Goal: Information Seeking & Learning: Learn about a topic

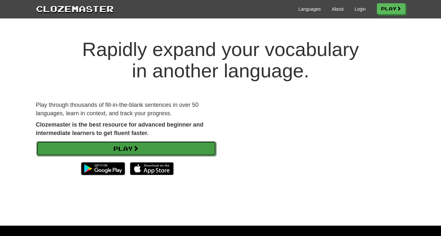
click at [165, 149] on link "Play" at bounding box center [126, 148] width 180 height 15
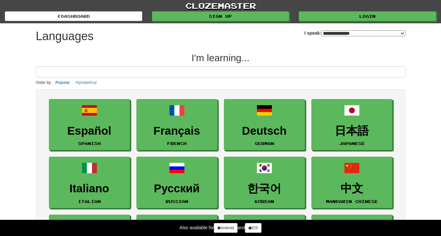
select select "*******"
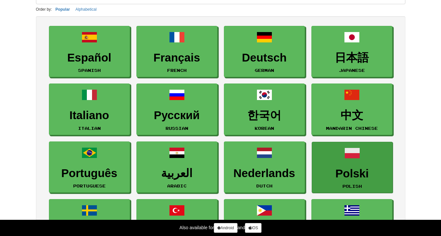
scroll to position [74, 0]
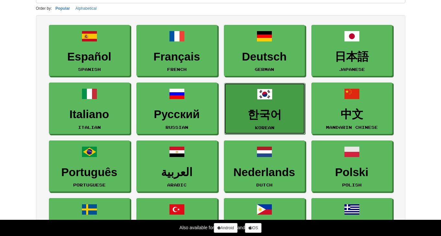
click at [283, 94] on link "한국어 Korean" at bounding box center [264, 109] width 81 height 52
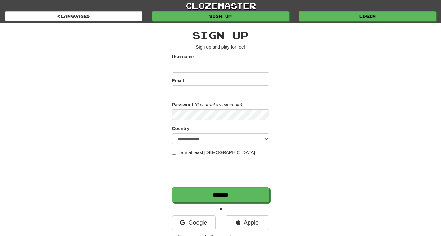
click at [240, 47] on u "free" at bounding box center [240, 46] width 8 height 5
click at [240, 45] on u "free" at bounding box center [240, 46] width 8 height 5
click at [218, 78] on div "Email" at bounding box center [220, 86] width 97 height 19
click at [221, 65] on input "Username" at bounding box center [220, 67] width 97 height 11
type input "**********"
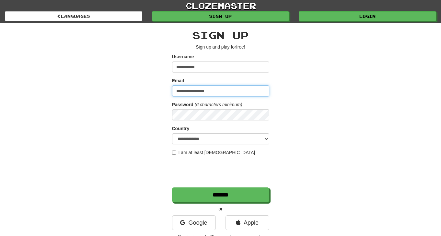
type input "**********"
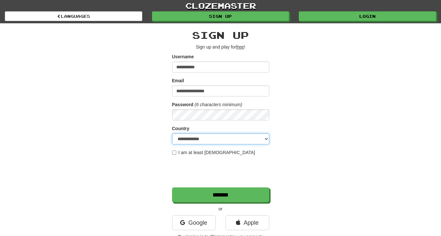
select select "**"
click at [172, 134] on select "**********" at bounding box center [220, 139] width 97 height 11
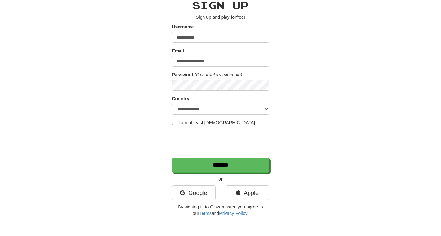
scroll to position [30, 0]
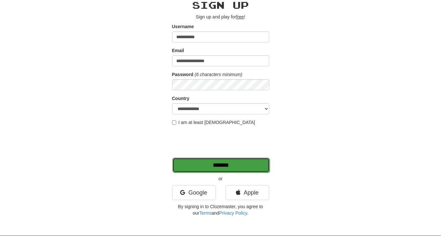
click at [227, 165] on input "*******" at bounding box center [220, 165] width 97 height 15
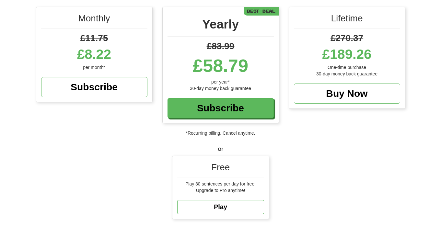
scroll to position [86, 0]
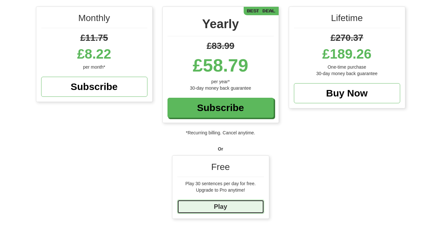
click at [230, 202] on link "Play" at bounding box center [220, 207] width 87 height 14
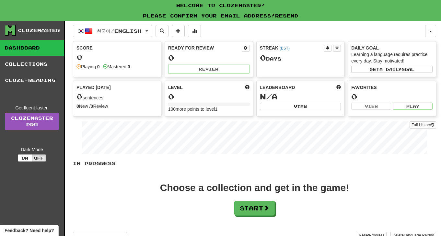
click at [271, 218] on div "In Progress Choose a collection and get in the game! Start Add Collection Reset…" at bounding box center [254, 203] width 363 height 87
click at [266, 206] on span at bounding box center [267, 208] width 6 height 6
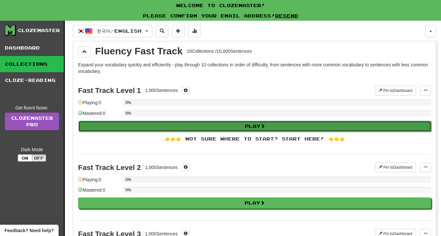
click at [205, 125] on button "Play" at bounding box center [254, 126] width 353 height 11
select select "**"
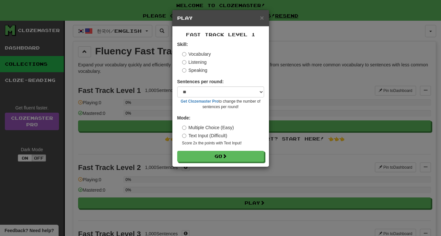
click at [225, 149] on form "Skill: Vocabulary Listening Speaking Sentences per round: * ** ** ** ** ** *** …" at bounding box center [220, 101] width 87 height 121
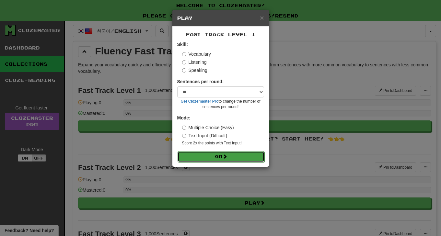
click at [227, 158] on span at bounding box center [225, 156] width 5 height 5
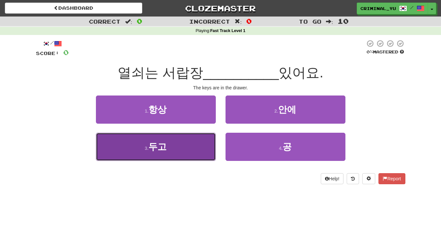
click at [163, 146] on span "두고" at bounding box center [157, 147] width 18 height 10
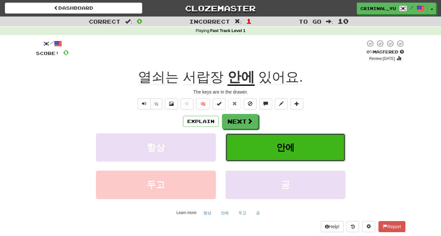
drag, startPoint x: 289, startPoint y: 140, endPoint x: 277, endPoint y: 152, distance: 16.5
click at [277, 152] on button "안에" at bounding box center [286, 148] width 120 height 28
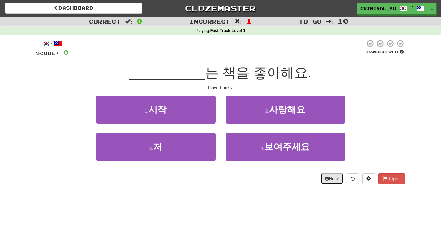
click at [334, 179] on button "Help!" at bounding box center [332, 178] width 23 height 11
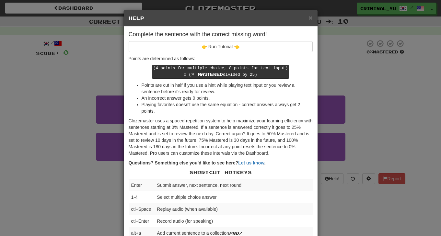
click at [394, 73] on div "× Help Complete the sentence with the correct missing word! 👉 Run Tutorial 👈 Po…" at bounding box center [220, 118] width 441 height 236
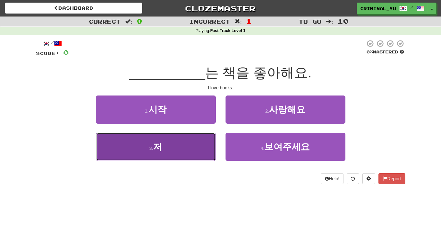
click at [183, 145] on button "3 . 저" at bounding box center [156, 147] width 120 height 28
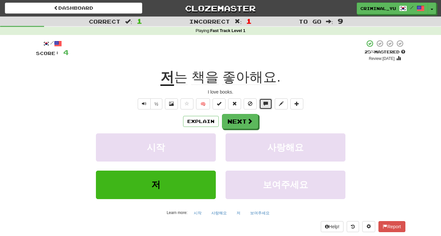
click at [265, 102] on span at bounding box center [266, 103] width 5 height 5
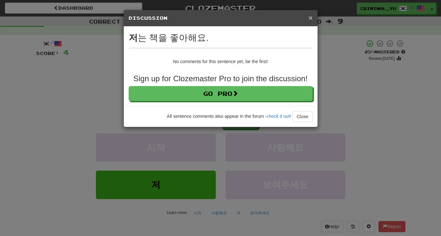
click at [310, 19] on span "×" at bounding box center [311, 17] width 4 height 7
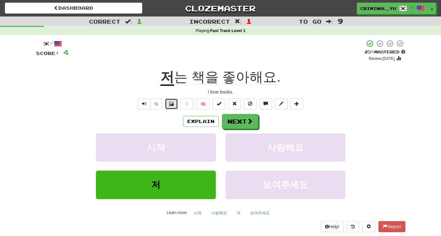
click at [173, 107] on button at bounding box center [171, 104] width 13 height 11
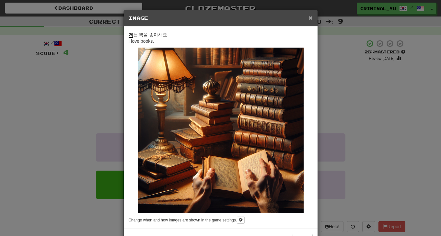
click at [311, 18] on span "×" at bounding box center [311, 17] width 4 height 7
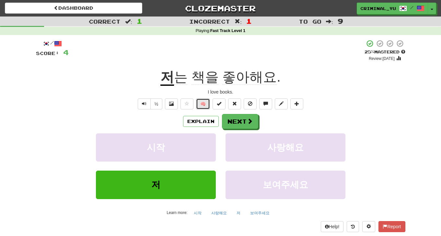
click at [208, 105] on button "🧠" at bounding box center [203, 104] width 14 height 11
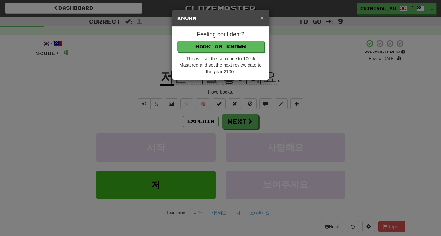
click at [261, 17] on span "×" at bounding box center [262, 17] width 4 height 7
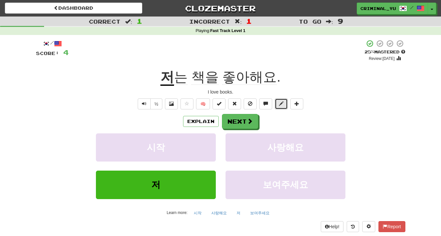
click at [283, 105] on span at bounding box center [281, 103] width 5 height 5
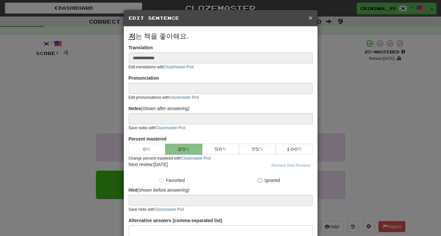
click at [311, 20] on span "×" at bounding box center [311, 17] width 4 height 7
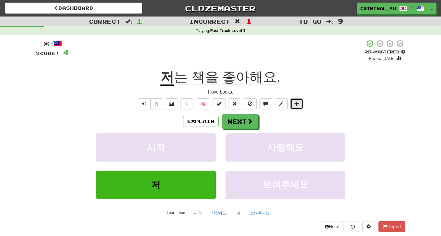
click at [295, 103] on span at bounding box center [297, 103] width 5 height 5
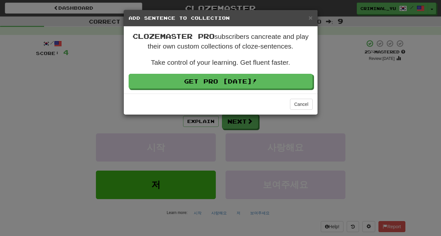
click at [307, 18] on h5 "Add Sentence to Collection" at bounding box center [221, 18] width 184 height 6
click at [311, 17] on span "×" at bounding box center [311, 17] width 4 height 7
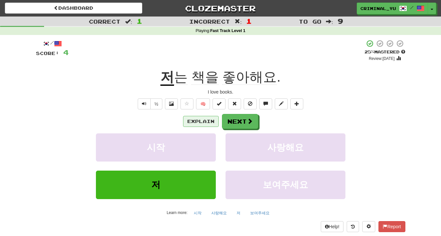
drag, startPoint x: 219, startPoint y: 125, endPoint x: 216, endPoint y: 125, distance: 3.9
click at [219, 125] on div "Explain Next" at bounding box center [221, 121] width 370 height 15
click at [215, 125] on button "Explain" at bounding box center [201, 121] width 36 height 11
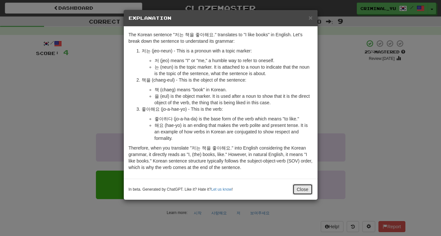
click at [303, 190] on button "Close" at bounding box center [303, 189] width 20 height 11
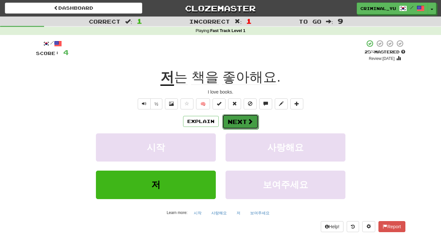
click at [241, 123] on button "Next" at bounding box center [240, 121] width 36 height 15
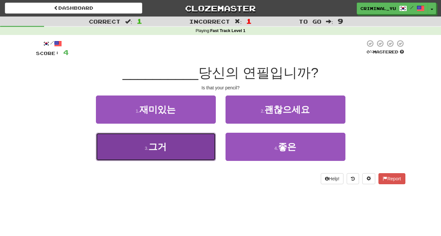
click at [169, 159] on button "3 . 그거" at bounding box center [156, 147] width 120 height 28
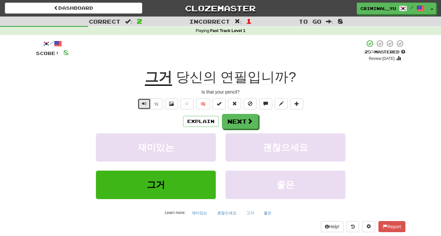
click at [147, 104] on button "Text-to-speech controls" at bounding box center [144, 104] width 13 height 11
click at [209, 124] on button "Explain" at bounding box center [201, 121] width 36 height 11
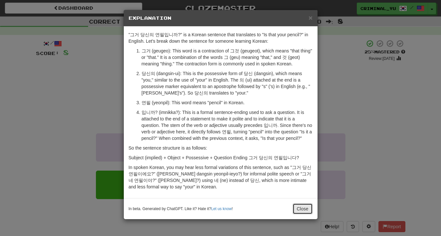
click at [300, 211] on button "Close" at bounding box center [303, 209] width 20 height 11
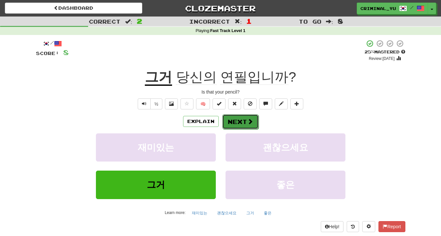
click at [231, 121] on button "Next" at bounding box center [240, 121] width 36 height 15
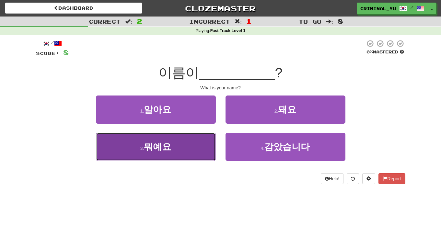
click at [177, 153] on button "3 . 뭐예요" at bounding box center [156, 147] width 120 height 28
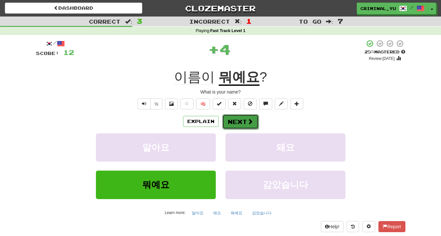
click at [244, 123] on button "Next" at bounding box center [240, 121] width 36 height 15
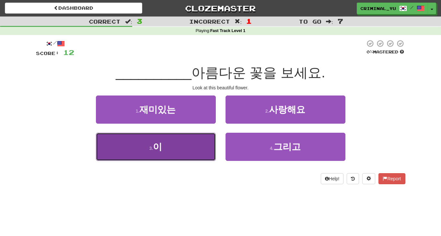
click at [194, 142] on button "3 . 이" at bounding box center [156, 147] width 120 height 28
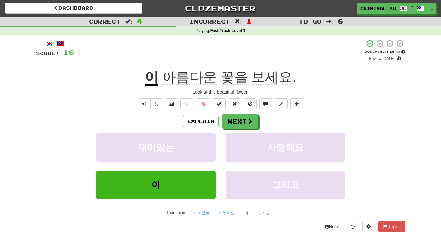
click at [145, 110] on div "/ Score: 16 + 4 25 % Mastered Review: 2025-09-20 이 아름다운 꽃을 보세요 . Look at this b…" at bounding box center [221, 136] width 370 height 193
click at [145, 103] on span "Text-to-speech controls" at bounding box center [144, 103] width 5 height 5
click at [148, 106] on button "Text-to-speech controls" at bounding box center [144, 104] width 13 height 11
click at [203, 126] on button "Explain" at bounding box center [201, 121] width 36 height 11
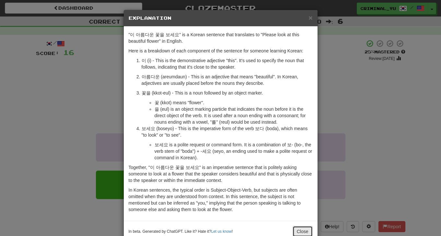
click at [300, 231] on button "Close" at bounding box center [303, 231] width 20 height 11
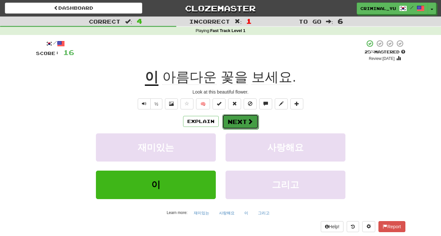
click at [246, 121] on button "Next" at bounding box center [240, 121] width 36 height 15
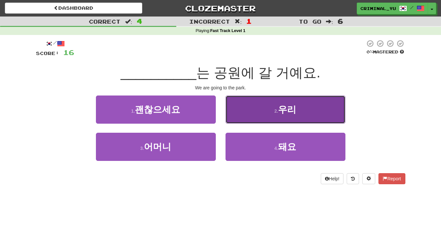
click at [296, 117] on button "2 . 우리" at bounding box center [286, 110] width 120 height 28
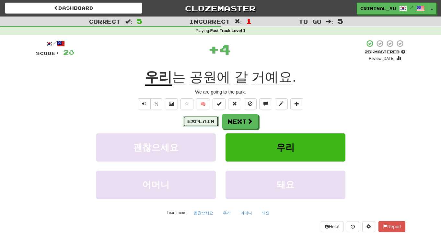
click at [210, 125] on button "Explain" at bounding box center [201, 121] width 36 height 11
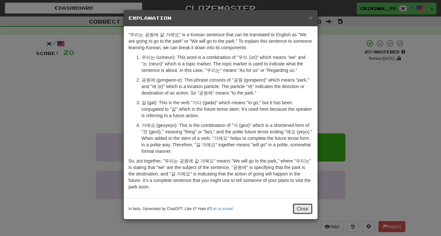
click at [303, 210] on button "Close" at bounding box center [303, 209] width 20 height 11
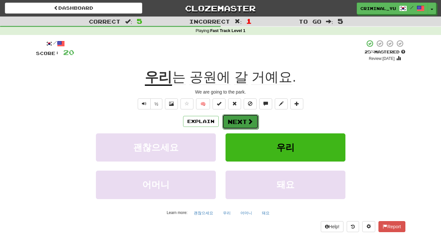
click at [245, 125] on button "Next" at bounding box center [240, 121] width 36 height 15
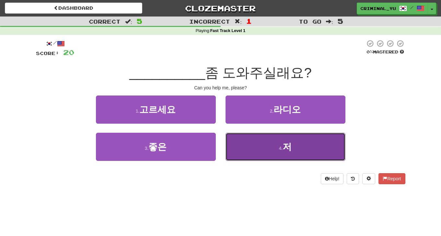
click at [296, 152] on button "4 . 저" at bounding box center [286, 147] width 120 height 28
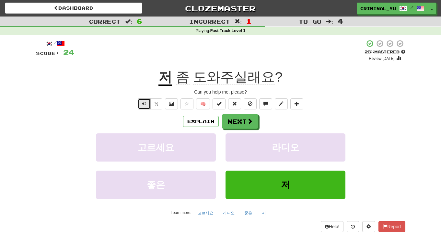
click at [144, 102] on span "Text-to-speech controls" at bounding box center [144, 103] width 5 height 5
click at [203, 123] on button "Explain" at bounding box center [201, 121] width 36 height 11
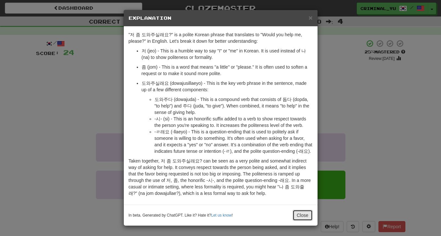
click at [302, 220] on button "Close" at bounding box center [303, 215] width 20 height 11
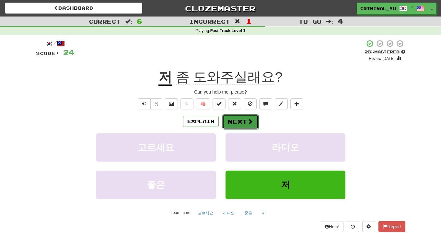
click at [247, 127] on button "Next" at bounding box center [240, 121] width 36 height 15
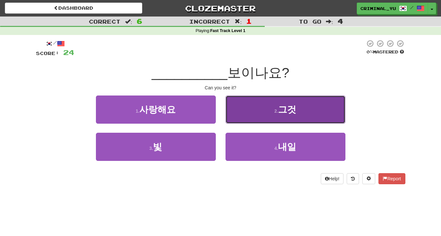
click at [289, 112] on span "그것" at bounding box center [287, 110] width 18 height 10
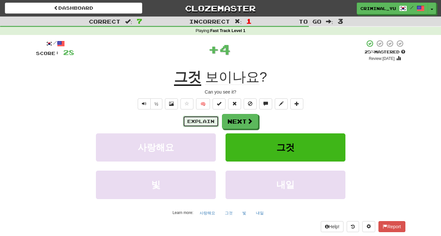
click at [202, 119] on button "Explain" at bounding box center [201, 121] width 36 height 11
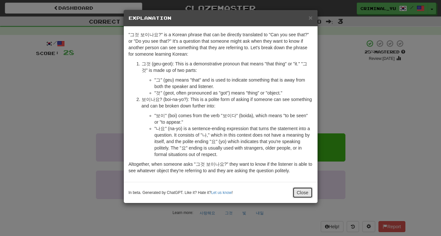
click at [308, 195] on button "Close" at bounding box center [303, 192] width 20 height 11
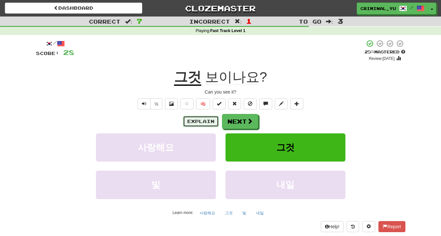
click at [209, 123] on button "Explain" at bounding box center [201, 121] width 36 height 11
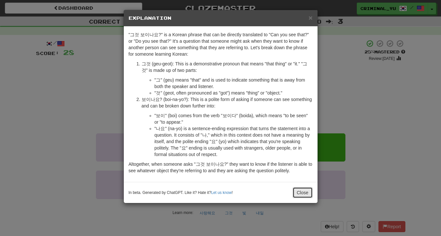
click at [303, 193] on button "Close" at bounding box center [303, 192] width 20 height 11
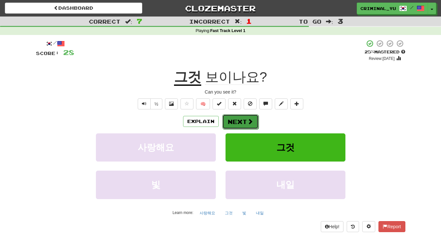
click at [242, 122] on button "Next" at bounding box center [240, 121] width 36 height 15
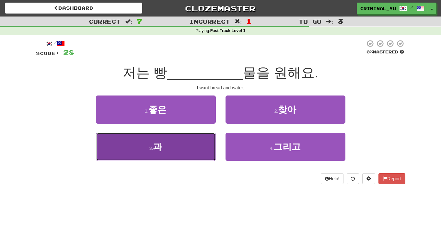
click at [168, 146] on button "3 . 과" at bounding box center [156, 147] width 120 height 28
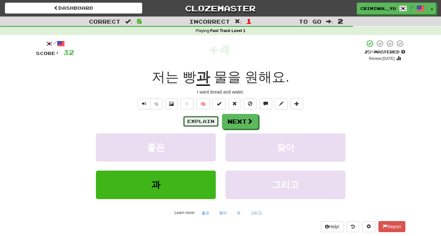
click at [207, 123] on button "Explain" at bounding box center [201, 121] width 36 height 11
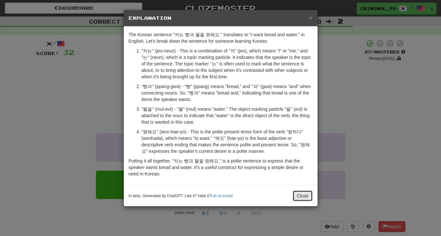
click at [307, 196] on button "Close" at bounding box center [303, 196] width 20 height 11
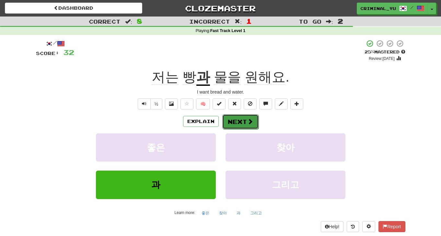
click at [246, 121] on button "Next" at bounding box center [240, 121] width 36 height 15
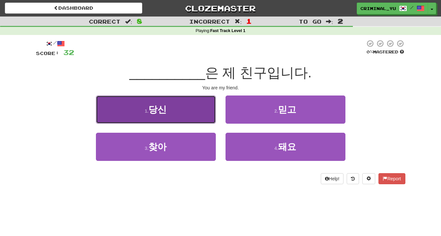
click at [191, 106] on button "1 . 당신" at bounding box center [156, 110] width 120 height 28
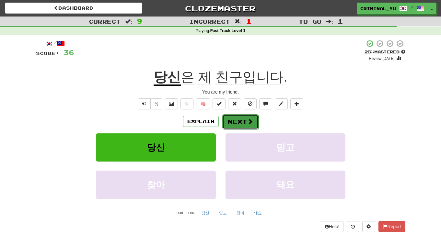
click at [230, 124] on button "Next" at bounding box center [240, 121] width 36 height 15
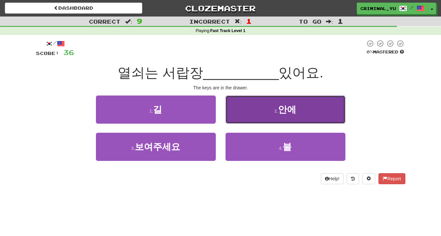
click at [278, 109] on small "2 ." at bounding box center [277, 111] width 4 height 5
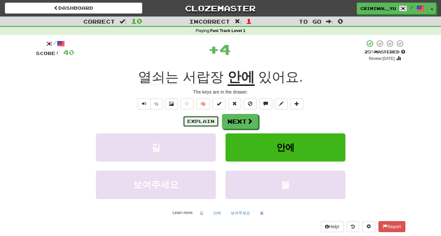
click at [192, 120] on button "Explain" at bounding box center [201, 121] width 36 height 11
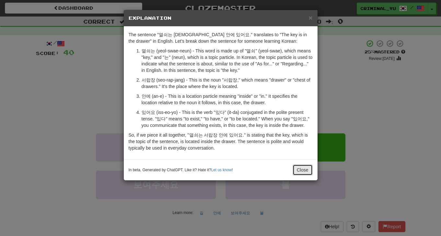
click at [303, 169] on button "Close" at bounding box center [303, 170] width 20 height 11
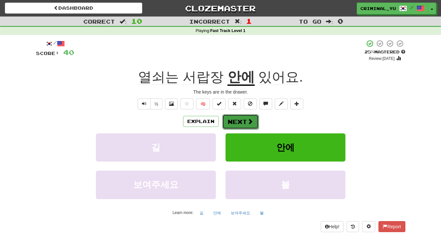
click at [232, 121] on button "Next" at bounding box center [240, 121] width 36 height 15
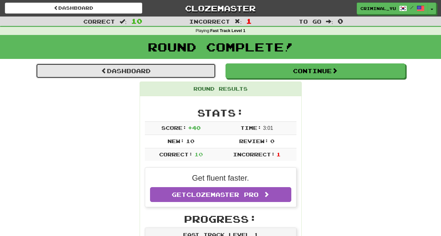
click at [184, 66] on link "Dashboard" at bounding box center [126, 71] width 180 height 15
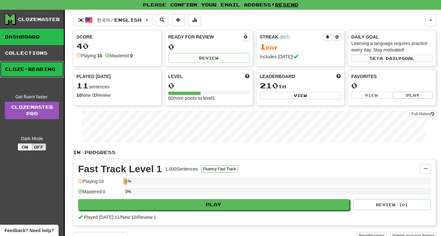
click at [41, 69] on link "Cloze-Reading" at bounding box center [32, 69] width 64 height 16
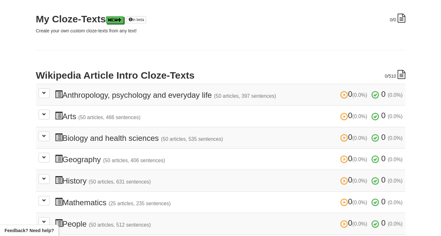
scroll to position [88, 0]
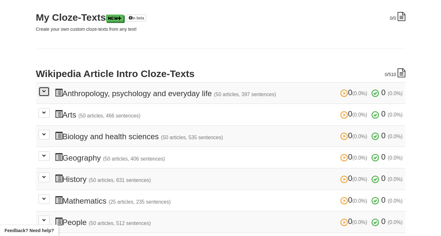
click at [47, 92] on button at bounding box center [44, 92] width 11 height 10
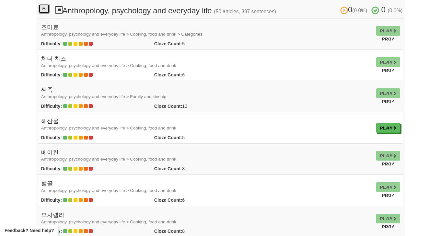
scroll to position [193, 0]
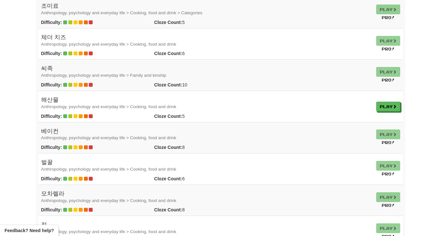
click at [389, 114] on td "Play" at bounding box center [388, 106] width 29 height 31
click at [392, 103] on link "Play" at bounding box center [389, 107] width 24 height 10
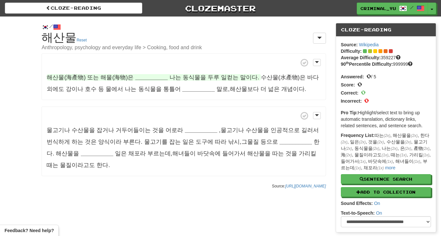
click at [52, 78] on span "해산물(海產物)" at bounding box center [66, 77] width 39 height 6
click at [142, 75] on strong "__________" at bounding box center [151, 77] width 32 height 6
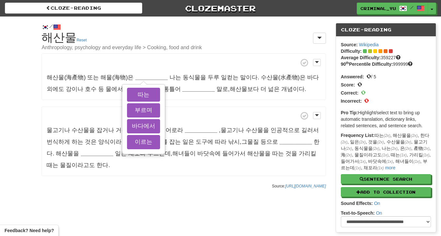
click at [140, 216] on div "/ Cloze-[GEOGRAPHIC_DATA] 해산물 Reset Anthropology, psychology and everyday life …" at bounding box center [220, 135] width 441 height 236
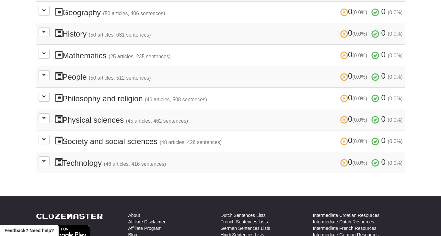
scroll to position [264, 0]
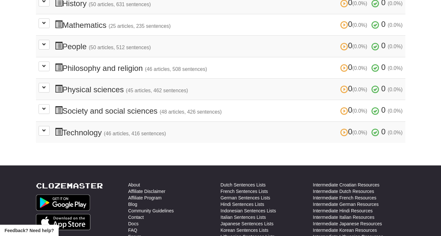
click at [43, 89] on td "0 (0.0%) 0 (0.0%) Physical sciences (45 articles, 462 sentences) 0 (0.0%) 0 (0.…" at bounding box center [221, 88] width 370 height 21
click at [47, 83] on button at bounding box center [44, 88] width 11 height 10
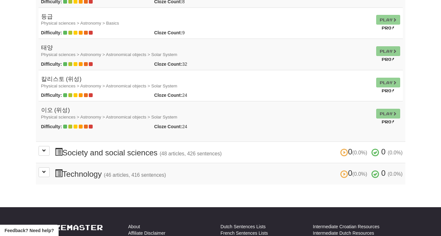
scroll to position [1642, 0]
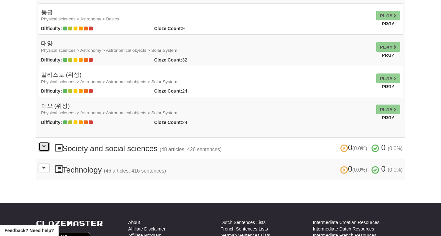
click at [43, 142] on button at bounding box center [44, 147] width 11 height 10
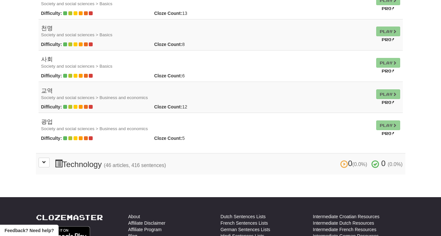
scroll to position [3159, 0]
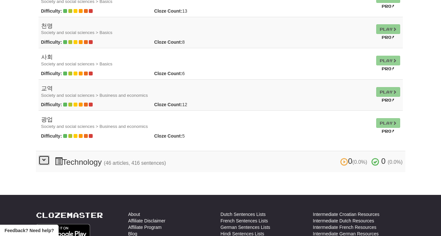
click at [43, 159] on button at bounding box center [44, 161] width 11 height 10
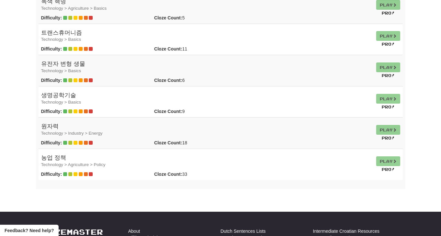
scroll to position [4773, 0]
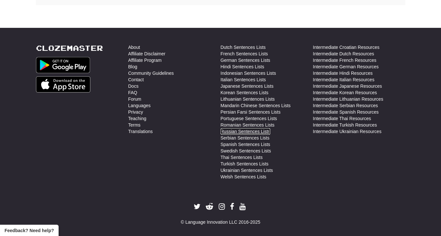
click at [255, 128] on link "Russian Sentences Lists" at bounding box center [246, 131] width 50 height 6
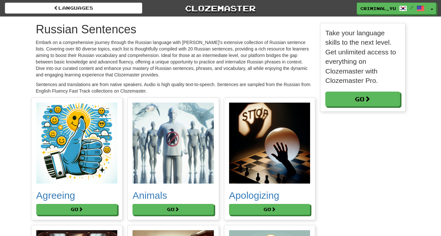
scroll to position [3713, 379]
click at [91, 205] on button "Go" at bounding box center [77, 210] width 81 height 11
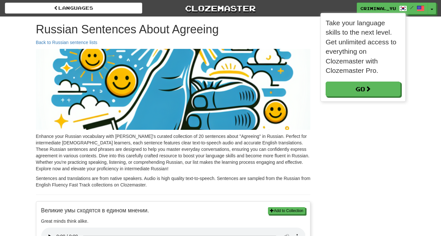
scroll to position [3, 3]
